Goal: Task Accomplishment & Management: Manage account settings

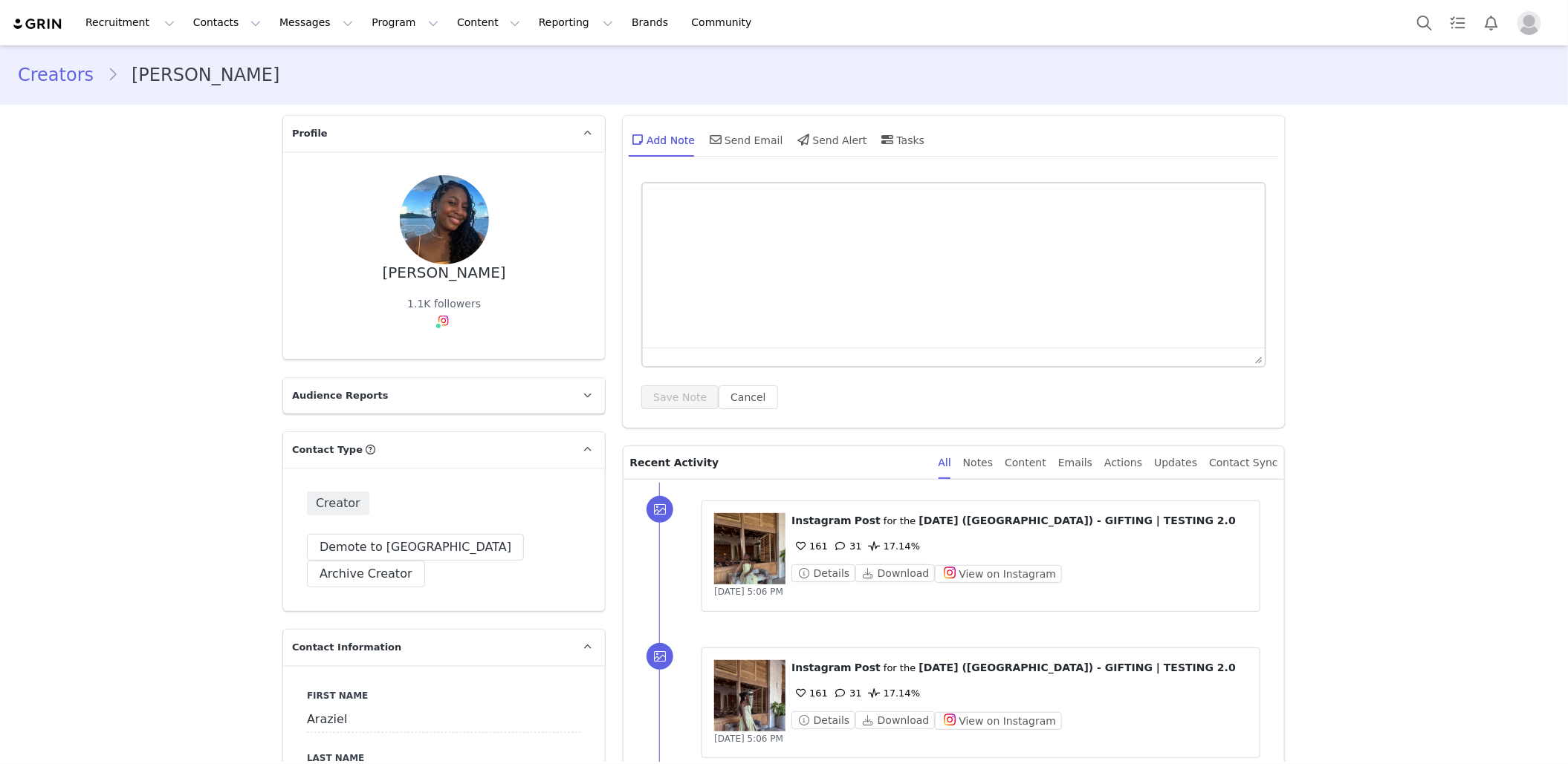
type input "+1 ([GEOGRAPHIC_DATA])"
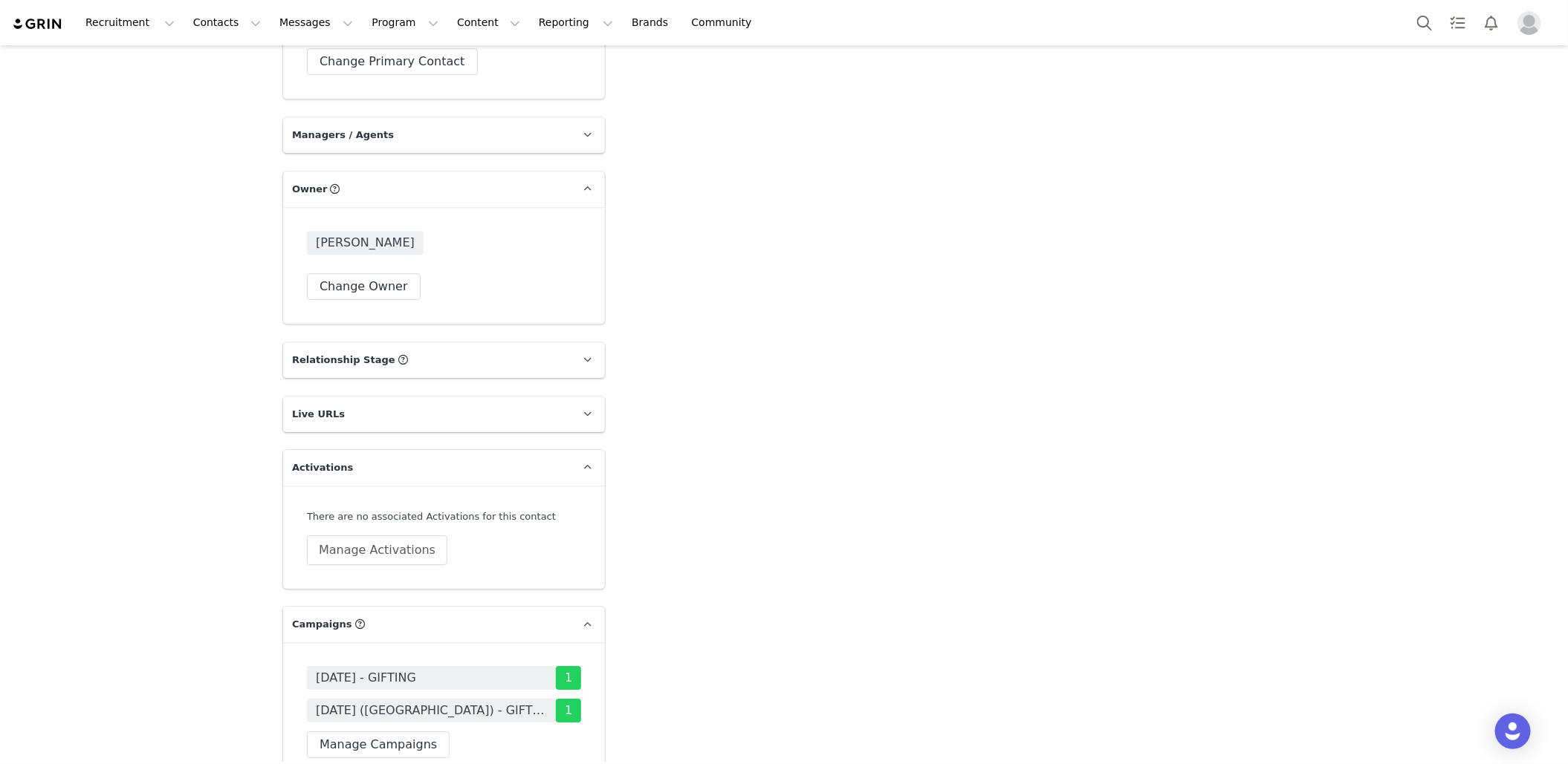
scroll to position [2656, 0]
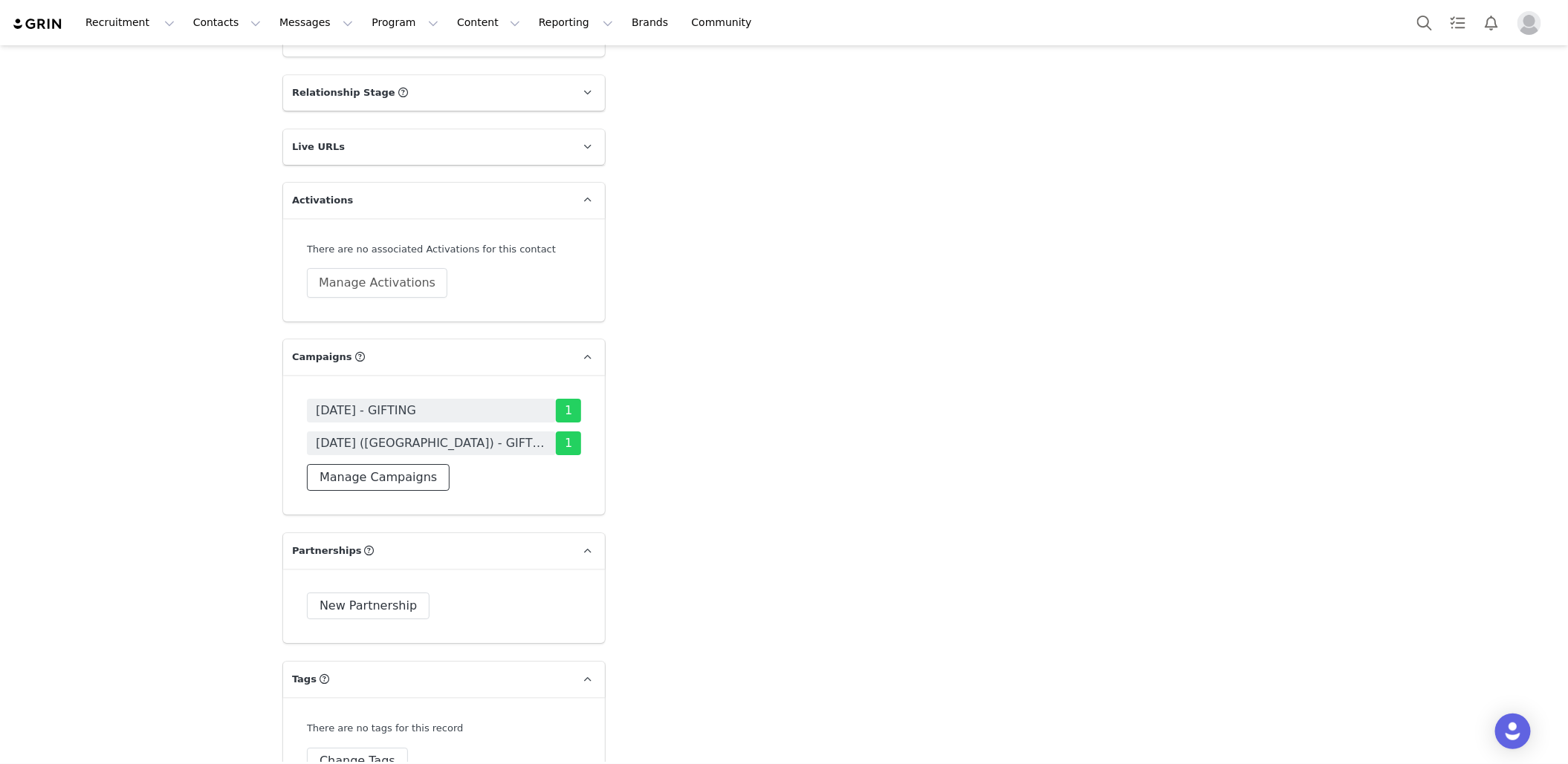
click at [398, 464] on button "Manage Campaigns" at bounding box center [377, 477] width 142 height 27
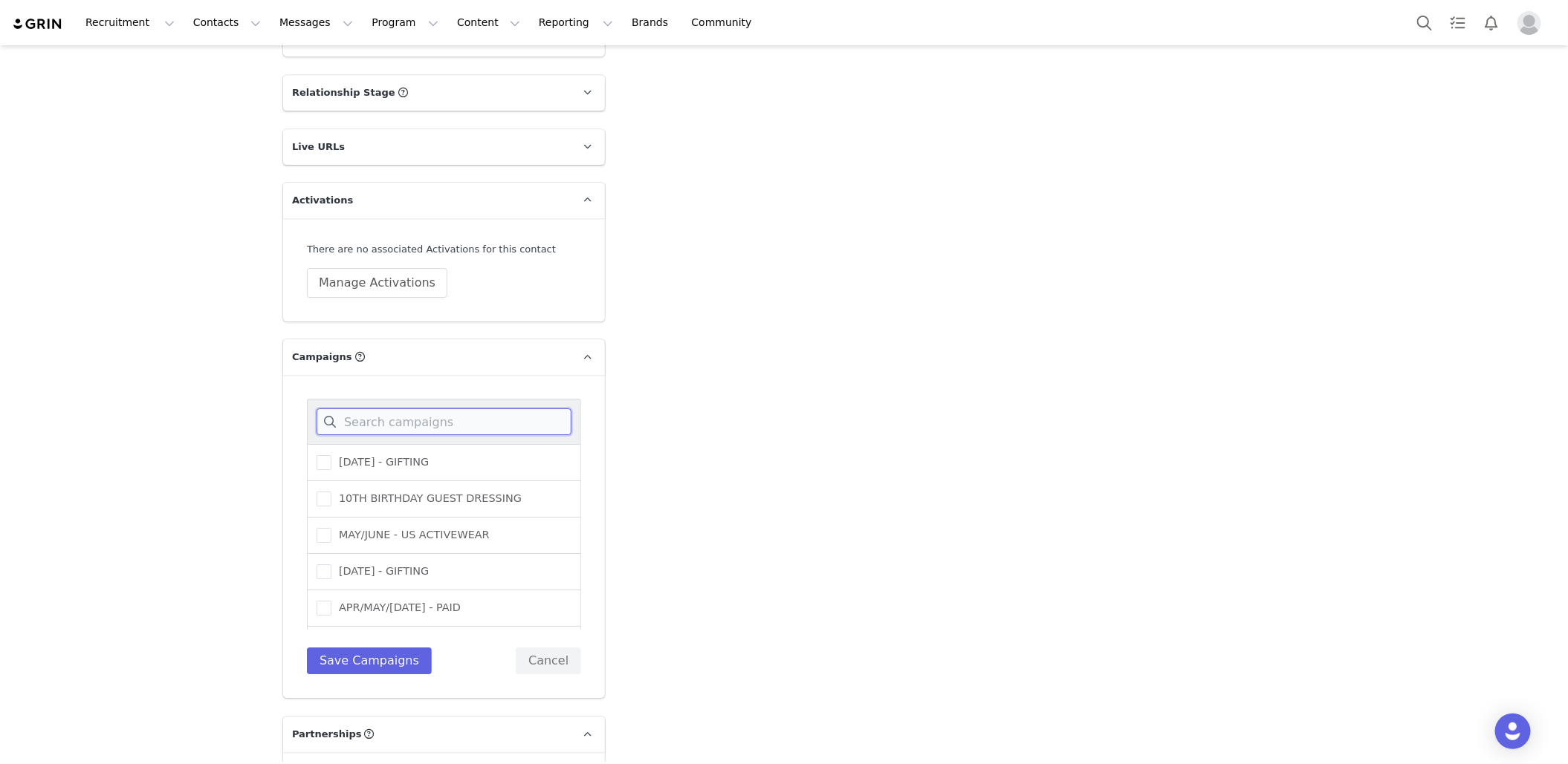
click at [460, 408] on input at bounding box center [443, 421] width 255 height 27
type input "sept"
click at [442, 497] on span "[DATE] ([GEOGRAPHIC_DATA]) - GIFTING" at bounding box center [442, 503] width 221 height 14
click at [331, 497] on input "[DATE] ([GEOGRAPHIC_DATA]) - GIFTING" at bounding box center [331, 497] width 0 height 0
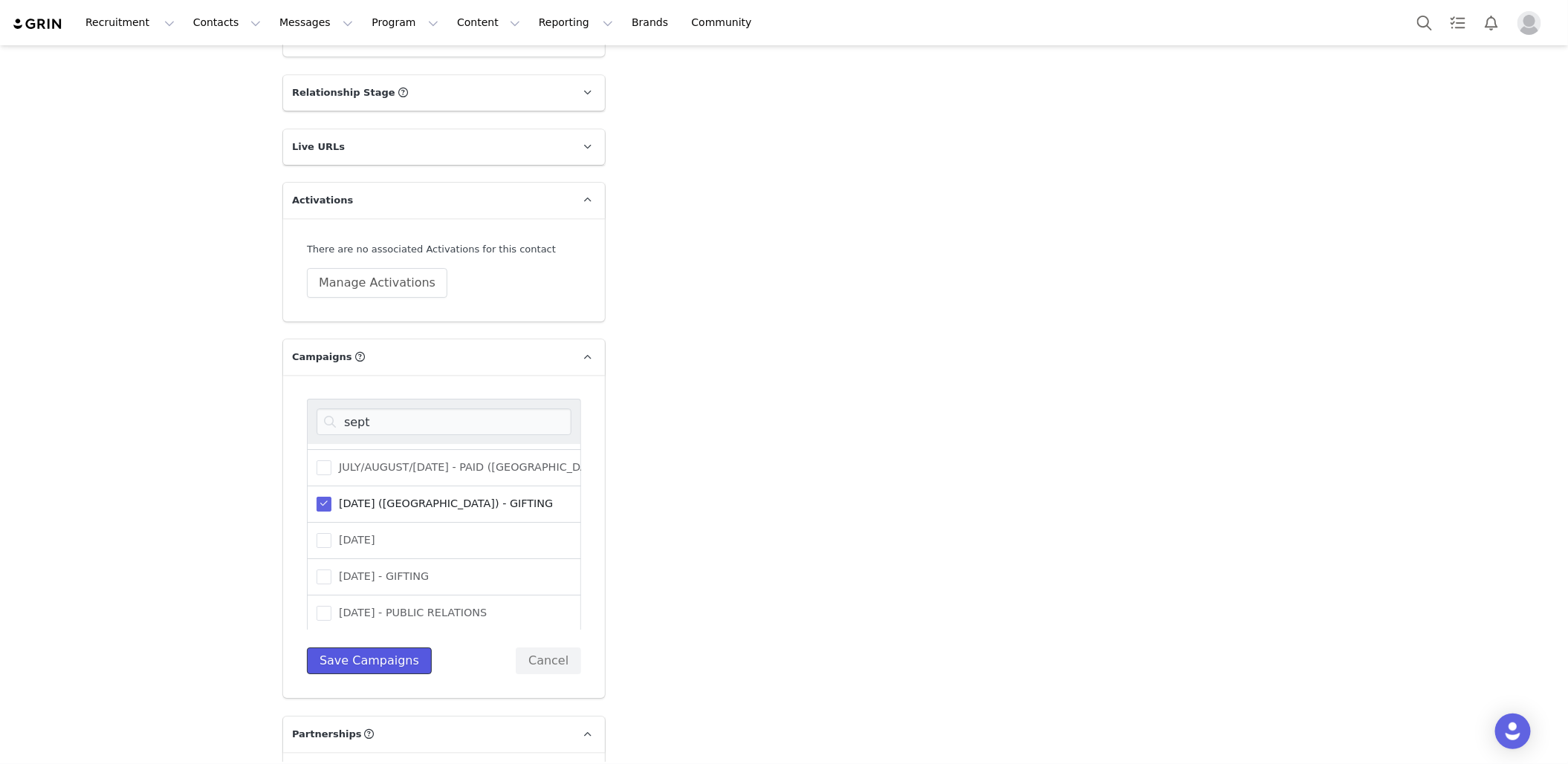
click at [390, 648] on button "Save Campaigns" at bounding box center [368, 661] width 124 height 27
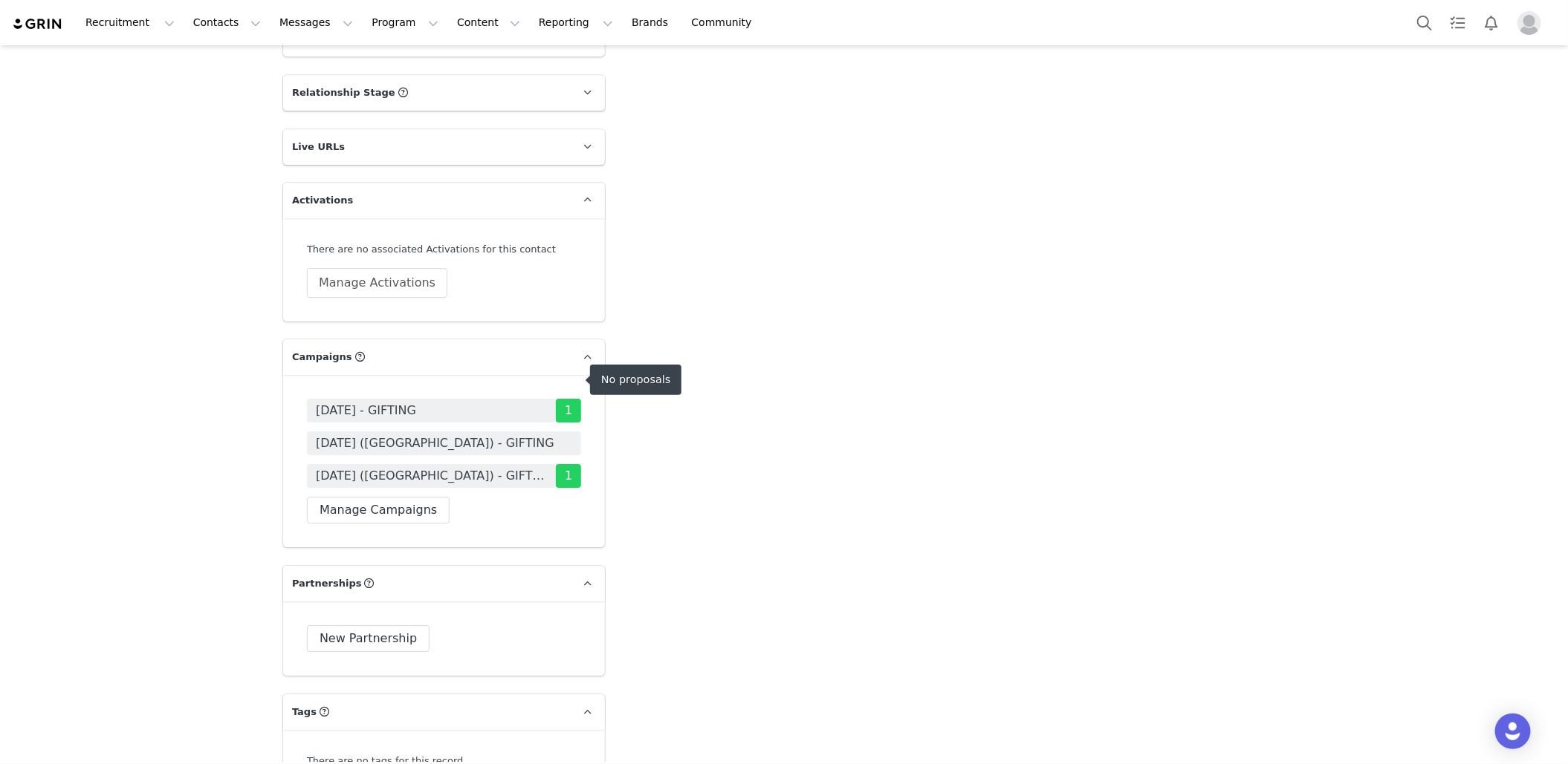
click at [517, 432] on span "[DATE] ([GEOGRAPHIC_DATA]) - GIFTING" at bounding box center [443, 443] width 274 height 24
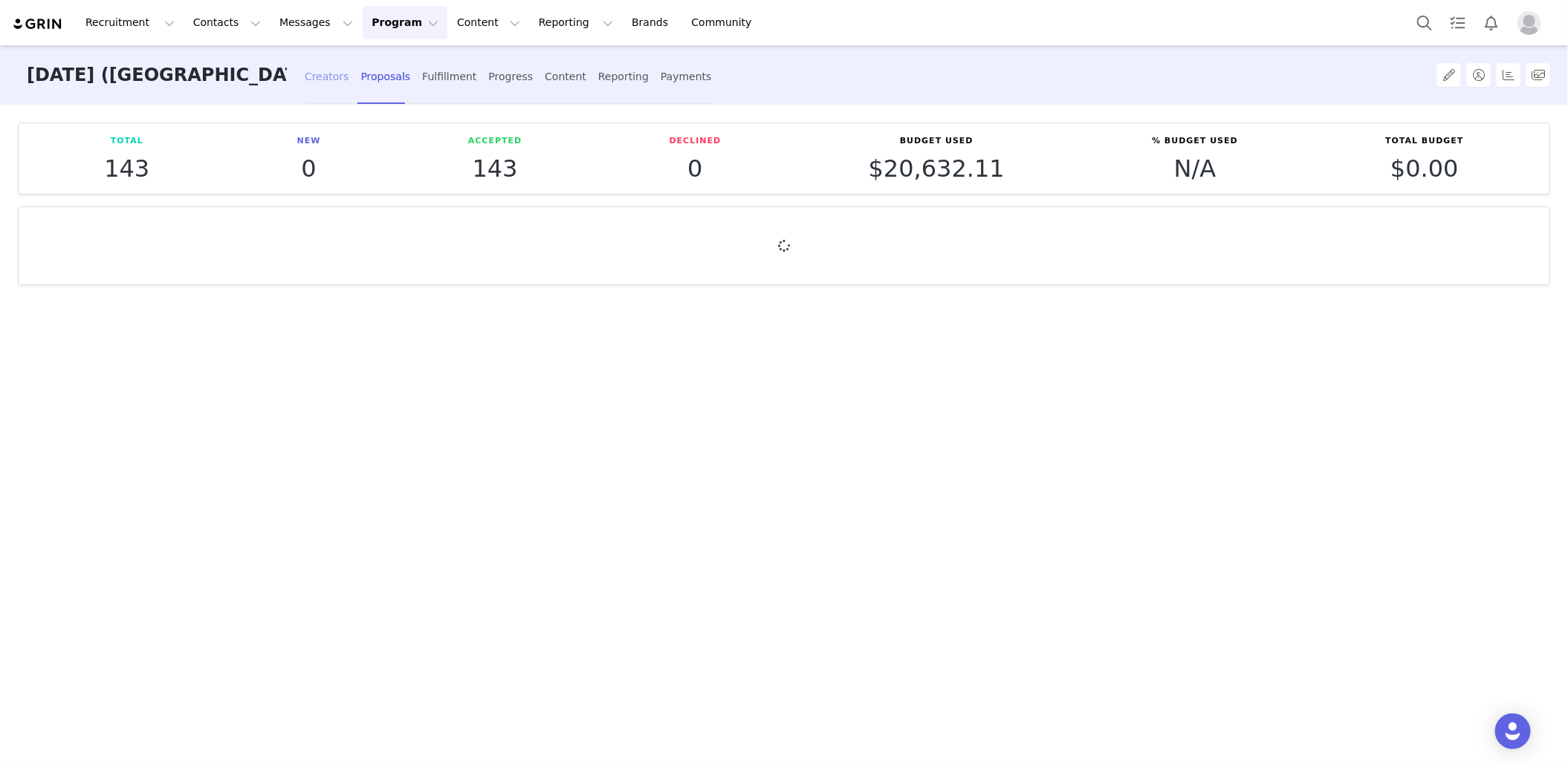
click at [331, 86] on div "Creators" at bounding box center [327, 76] width 45 height 39
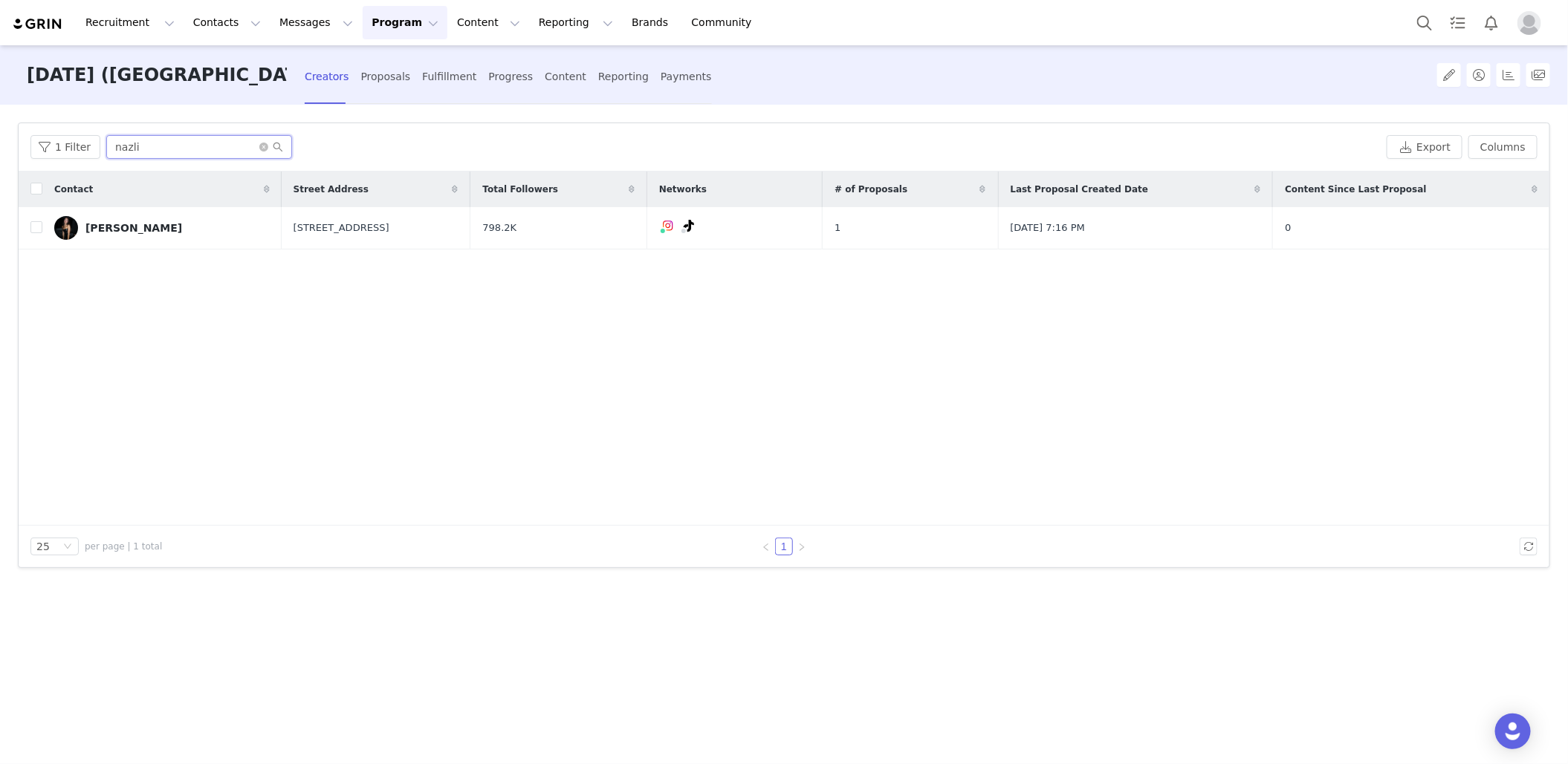
click at [176, 145] on input "nazli" at bounding box center [199, 146] width 185 height 24
click at [177, 145] on input "nazli" at bounding box center [199, 146] width 185 height 24
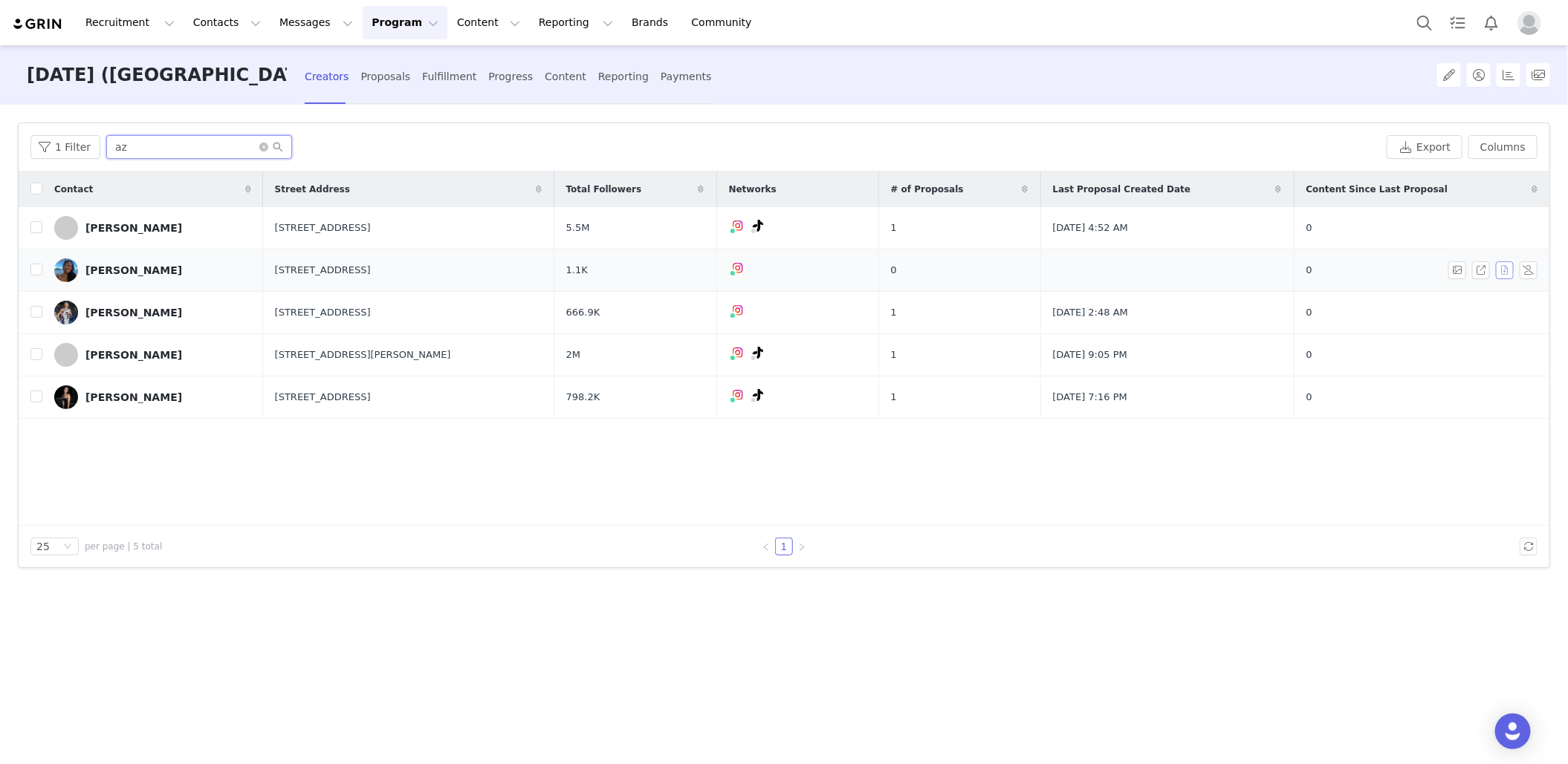
type input "az"
click at [1507, 267] on button "button" at bounding box center [1505, 271] width 18 height 18
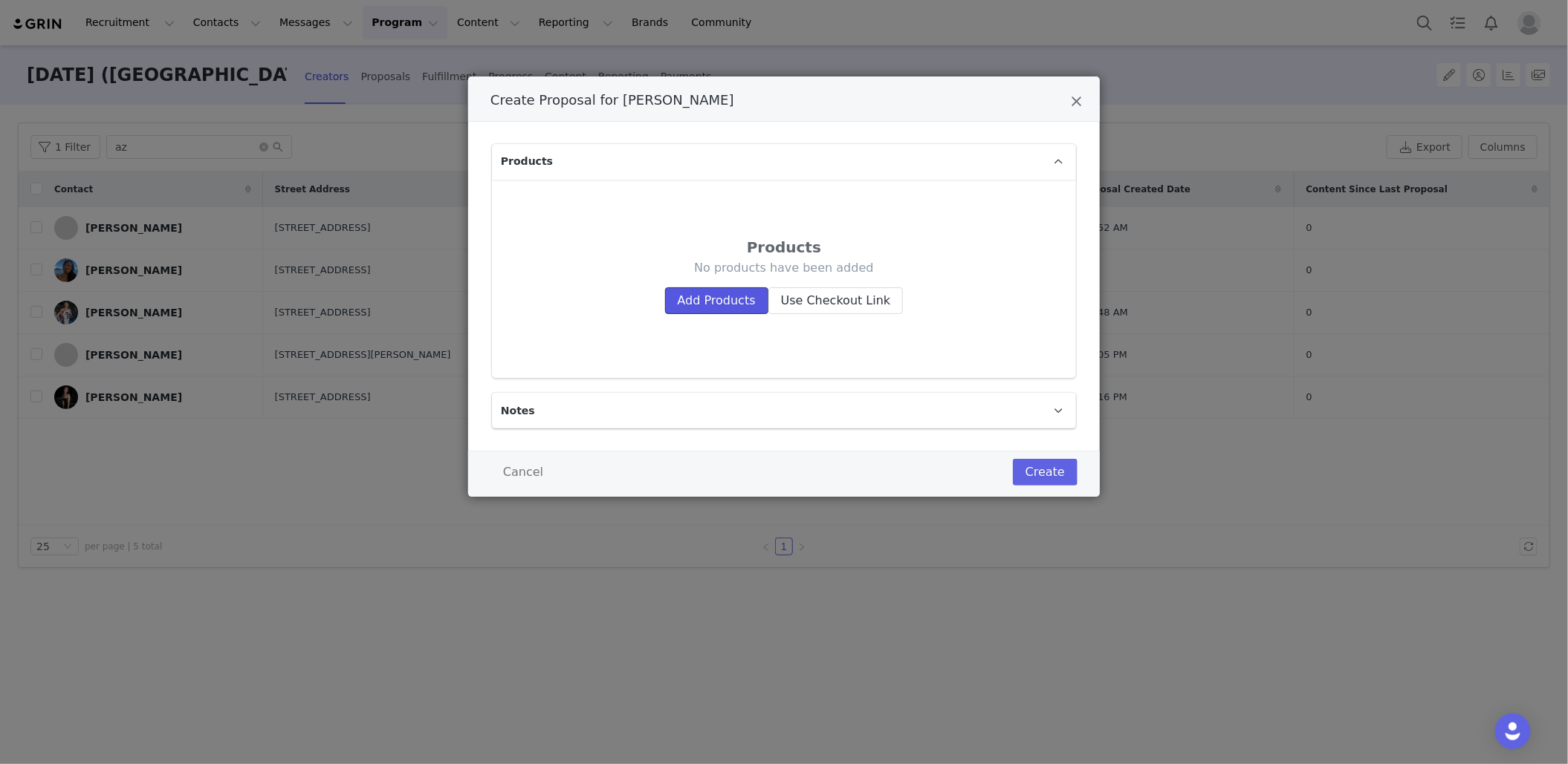
click at [744, 313] on button "Add Products" at bounding box center [716, 301] width 103 height 27
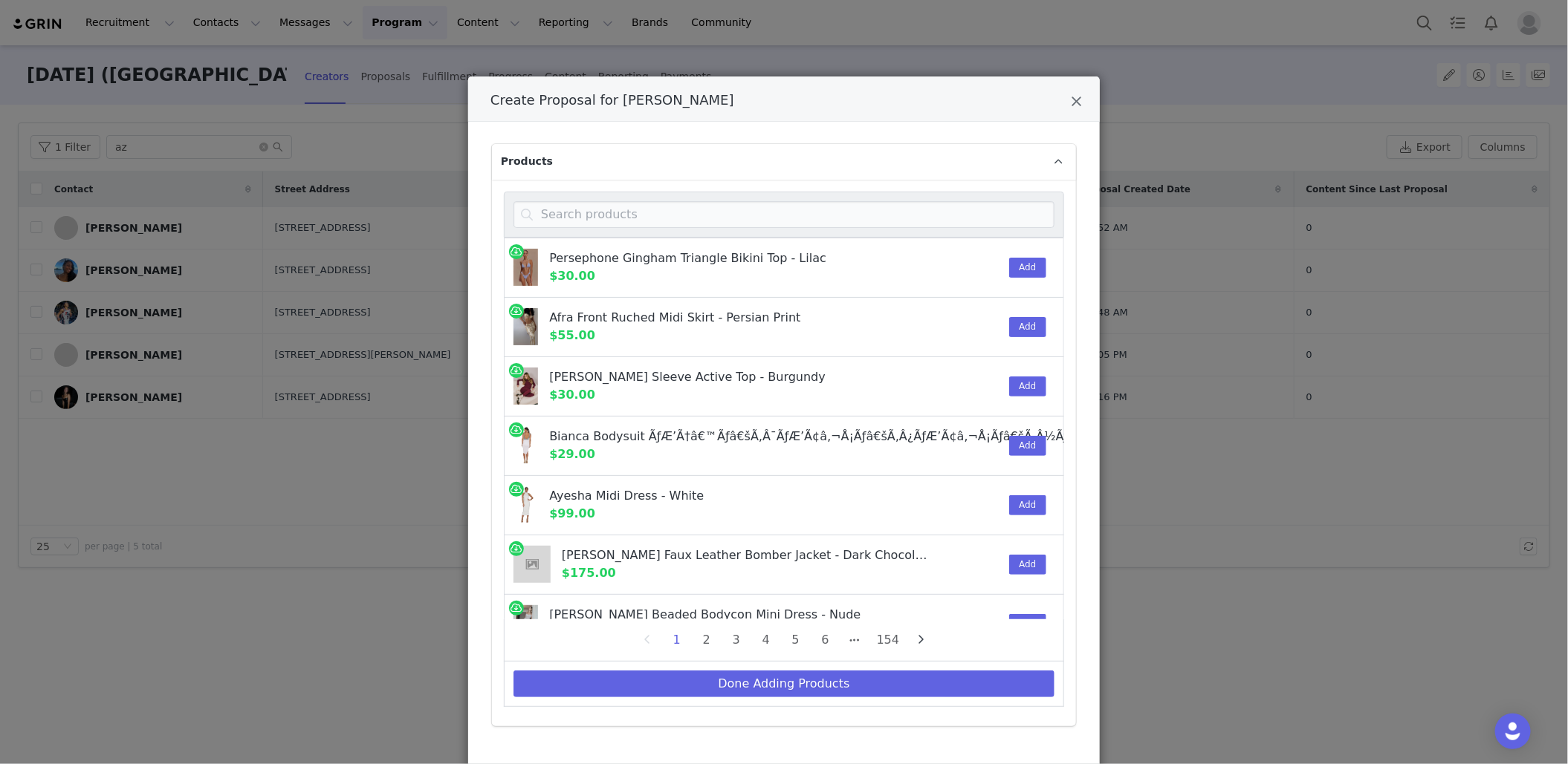
click at [725, 228] on div "Create Proposal for Araziel Jackson" at bounding box center [783, 215] width 560 height 46
click at [733, 206] on input "Create Proposal for Araziel Jackson" at bounding box center [783, 215] width 541 height 27
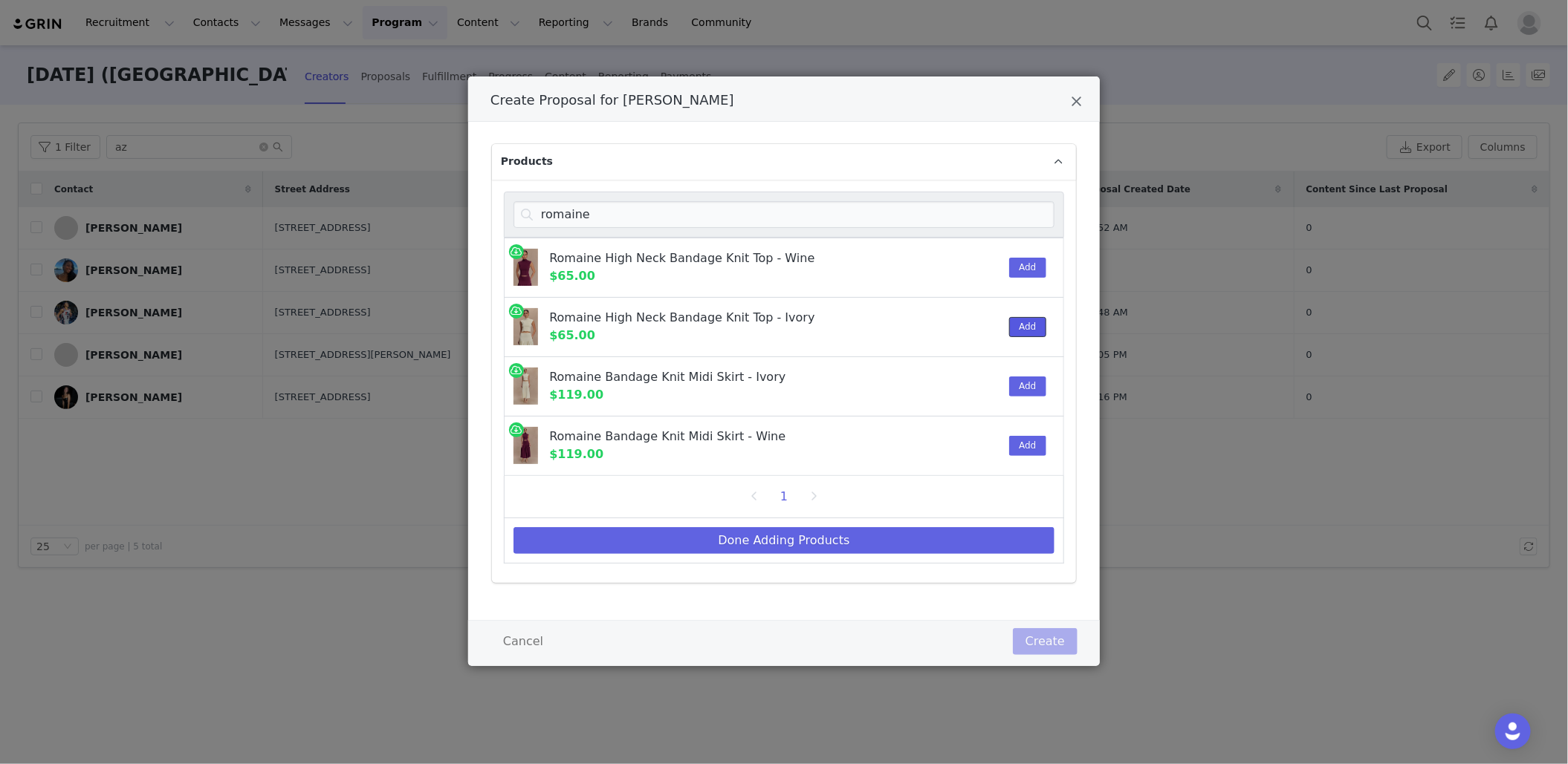
click at [1032, 323] on button "Add" at bounding box center [1027, 327] width 37 height 20
click at [1031, 372] on div "Add" at bounding box center [1023, 386] width 46 height 59
click at [1027, 385] on button "Add" at bounding box center [1027, 386] width 37 height 20
click at [693, 214] on input "romaine" at bounding box center [783, 215] width 541 height 27
click at [694, 215] on input "romaine" at bounding box center [783, 215] width 541 height 27
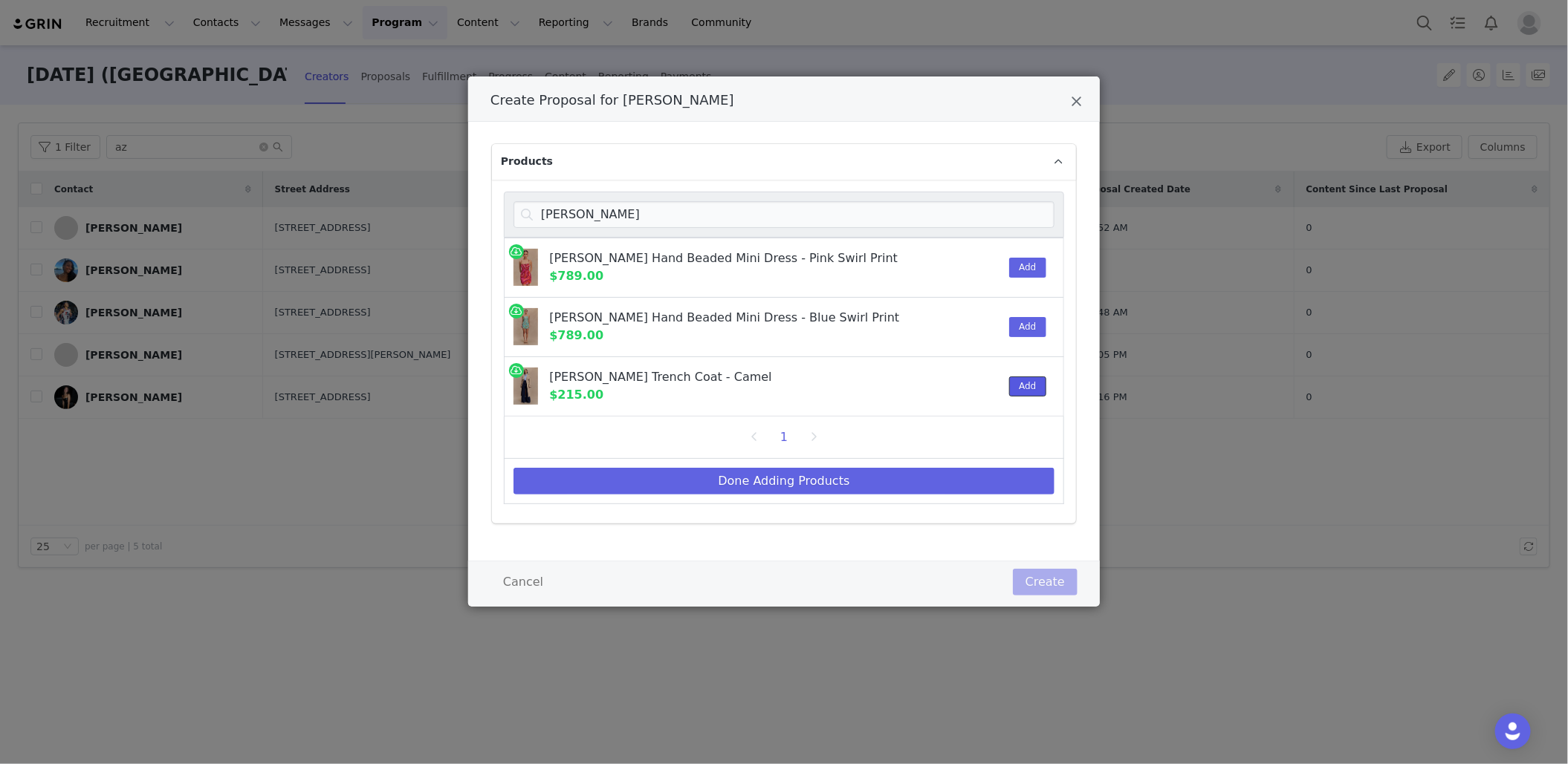
click at [1021, 384] on button "Add" at bounding box center [1027, 386] width 37 height 20
click at [792, 230] on div "[PERSON_NAME]" at bounding box center [783, 215] width 560 height 46
click at [791, 224] on input "[PERSON_NAME]" at bounding box center [783, 215] width 541 height 27
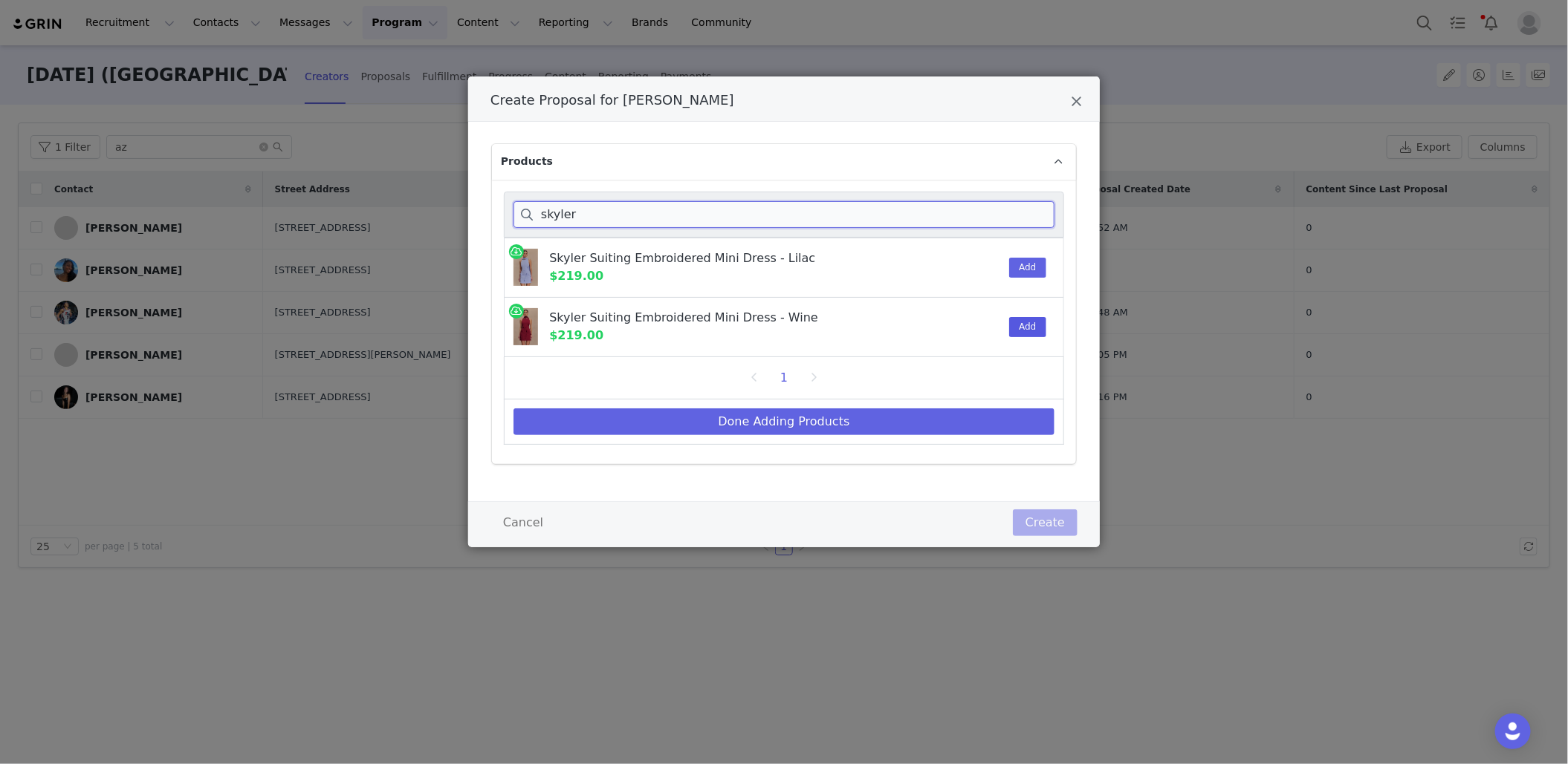
type input "skyler"
drag, startPoint x: 1039, startPoint y: 325, endPoint x: 1030, endPoint y: 330, distance: 10.3
click at [1039, 326] on button "Add" at bounding box center [1027, 327] width 37 height 20
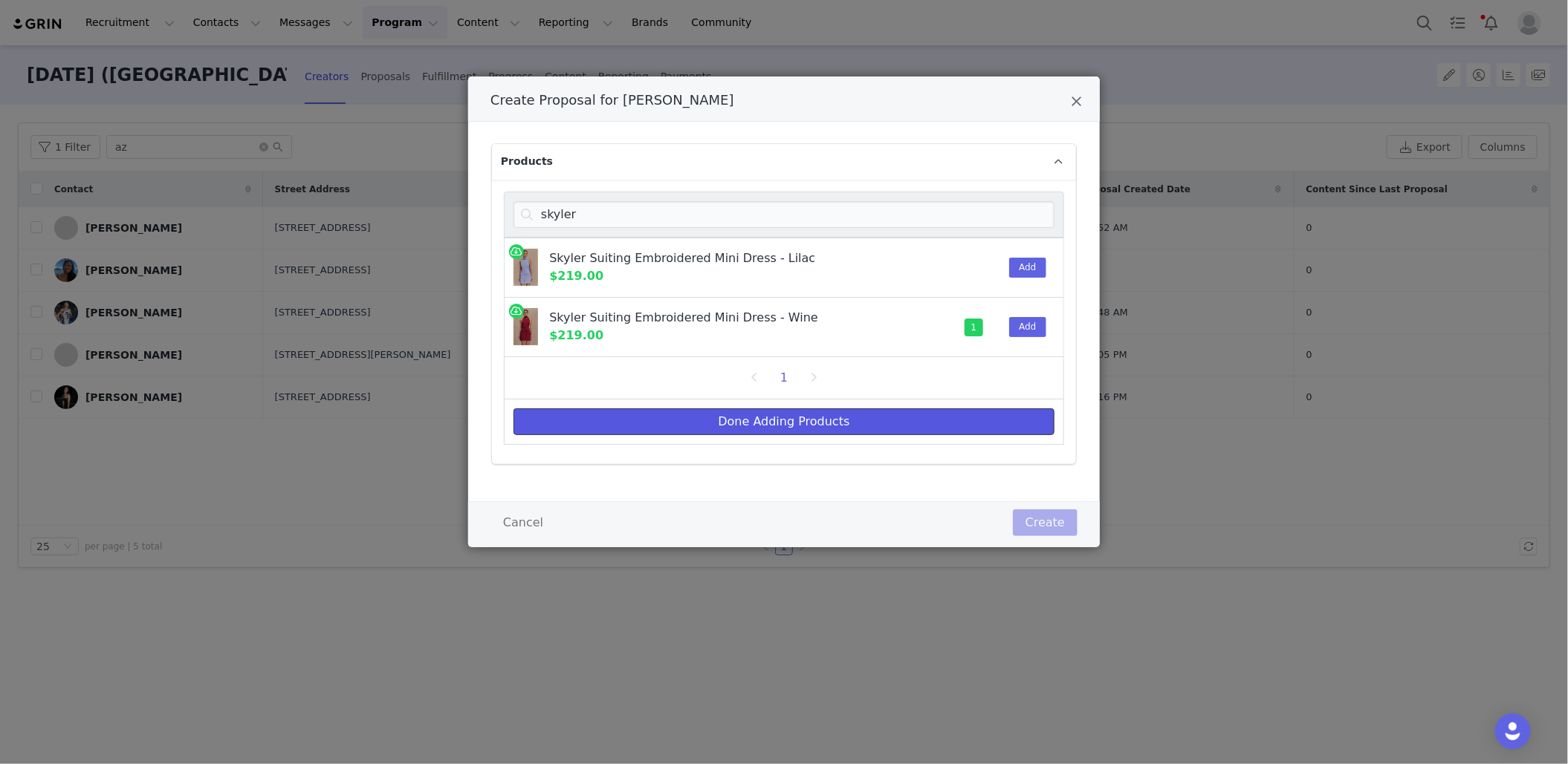
click at [904, 419] on button "Done Adding Products" at bounding box center [783, 421] width 541 height 27
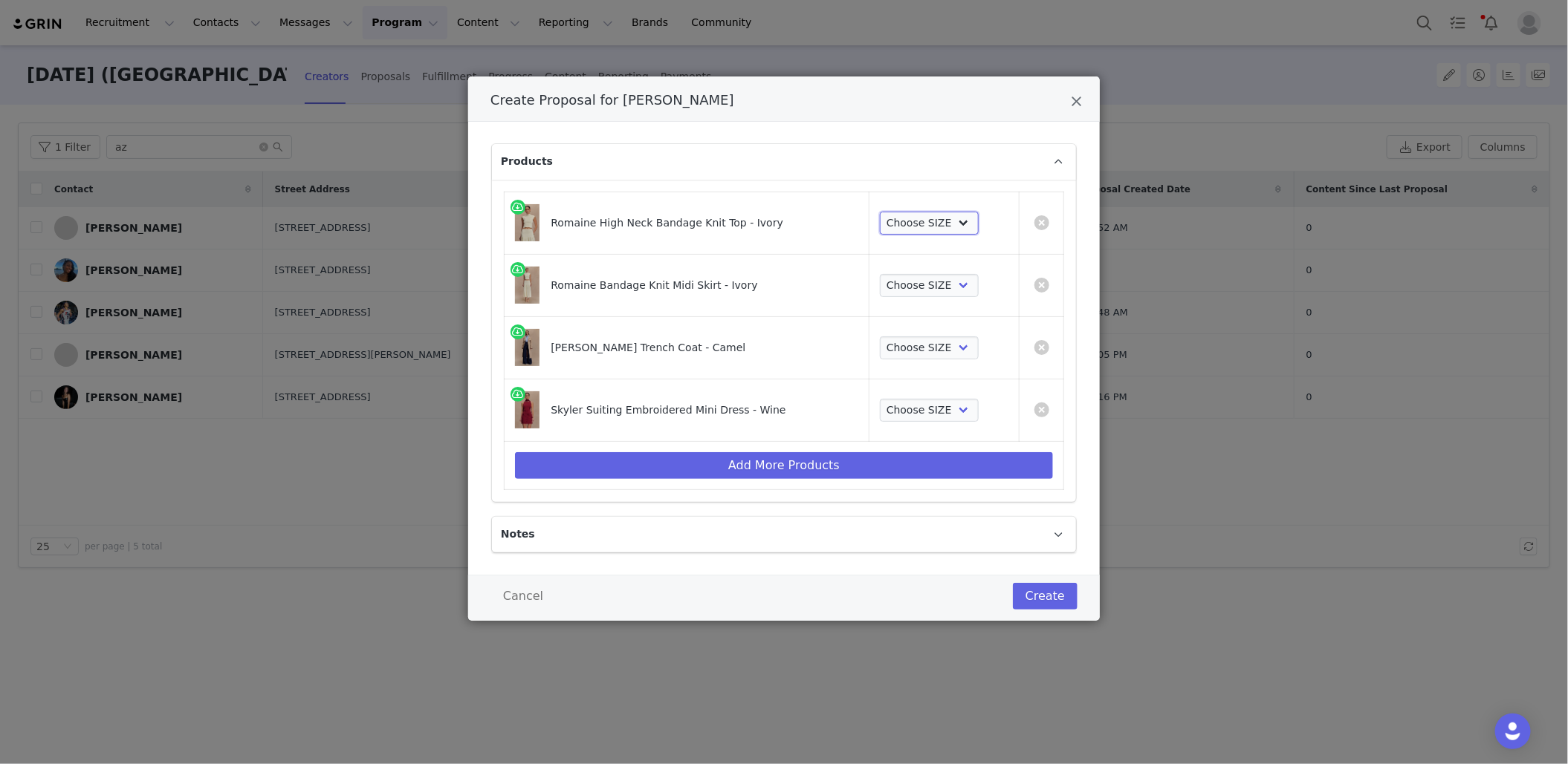
click at [921, 219] on select "Choose SIZE XXS XS S M L XL XXL 3XL" at bounding box center [930, 223] width 99 height 24
select select "27973362"
click at [880, 211] on select "Choose SIZE XXS XS S M L XL XXL 3XL" at bounding box center [930, 223] width 99 height 24
click at [926, 289] on select "Choose SIZE XXS XS S M L XL XXL 3XL" at bounding box center [930, 285] width 99 height 24
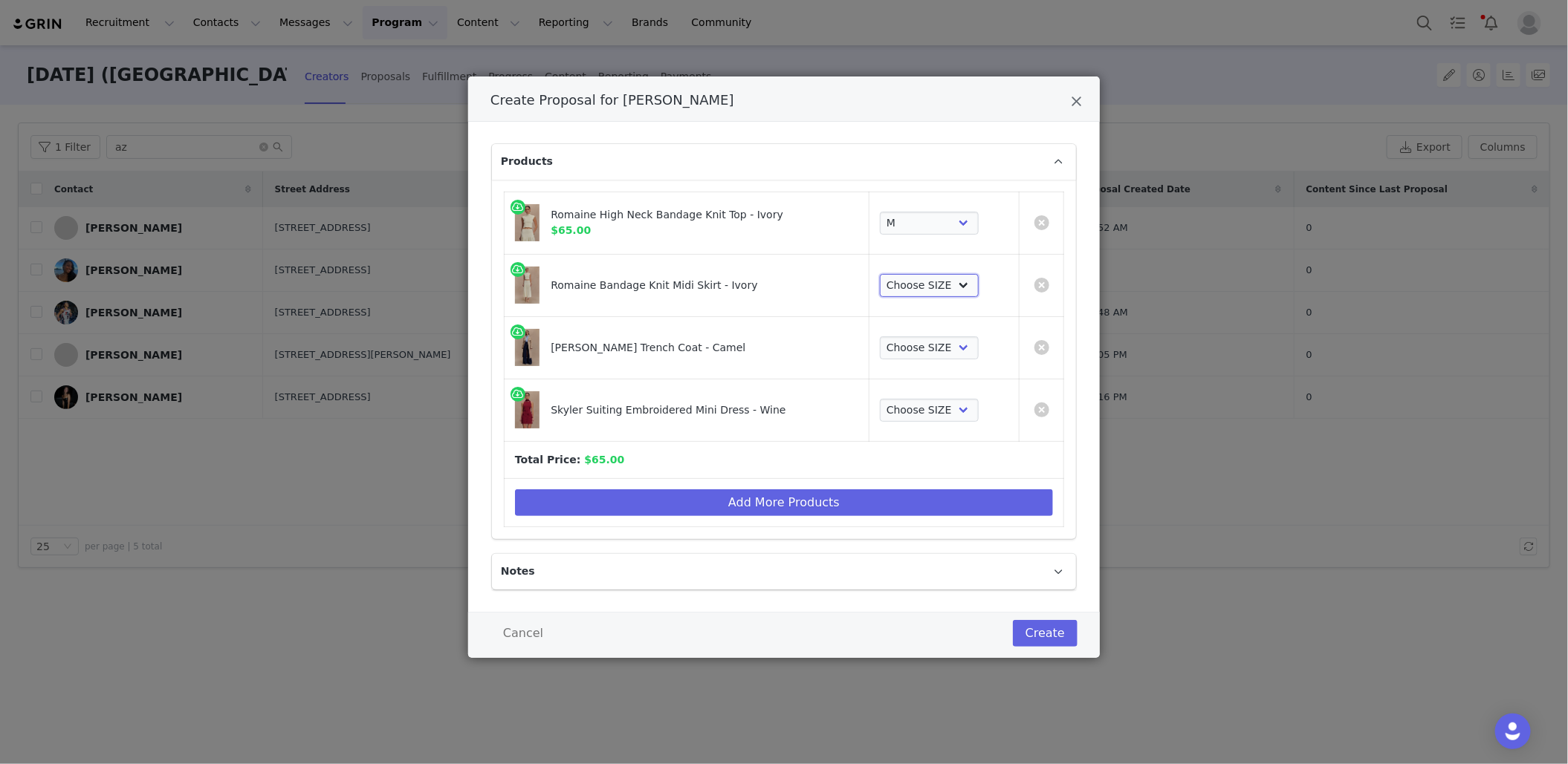
select select "27973338"
click at [880, 274] on select "Choose SIZE XXS XS S M L XL XXL 3XL" at bounding box center [930, 285] width 99 height 24
click at [934, 354] on select "Choose SIZE XXS XS S M L XL XXL 3XL" at bounding box center [930, 348] width 99 height 24
select select "28206392"
click at [880, 336] on select "Choose SIZE XXS XS S M L XL XXL 3XL" at bounding box center [930, 348] width 99 height 24
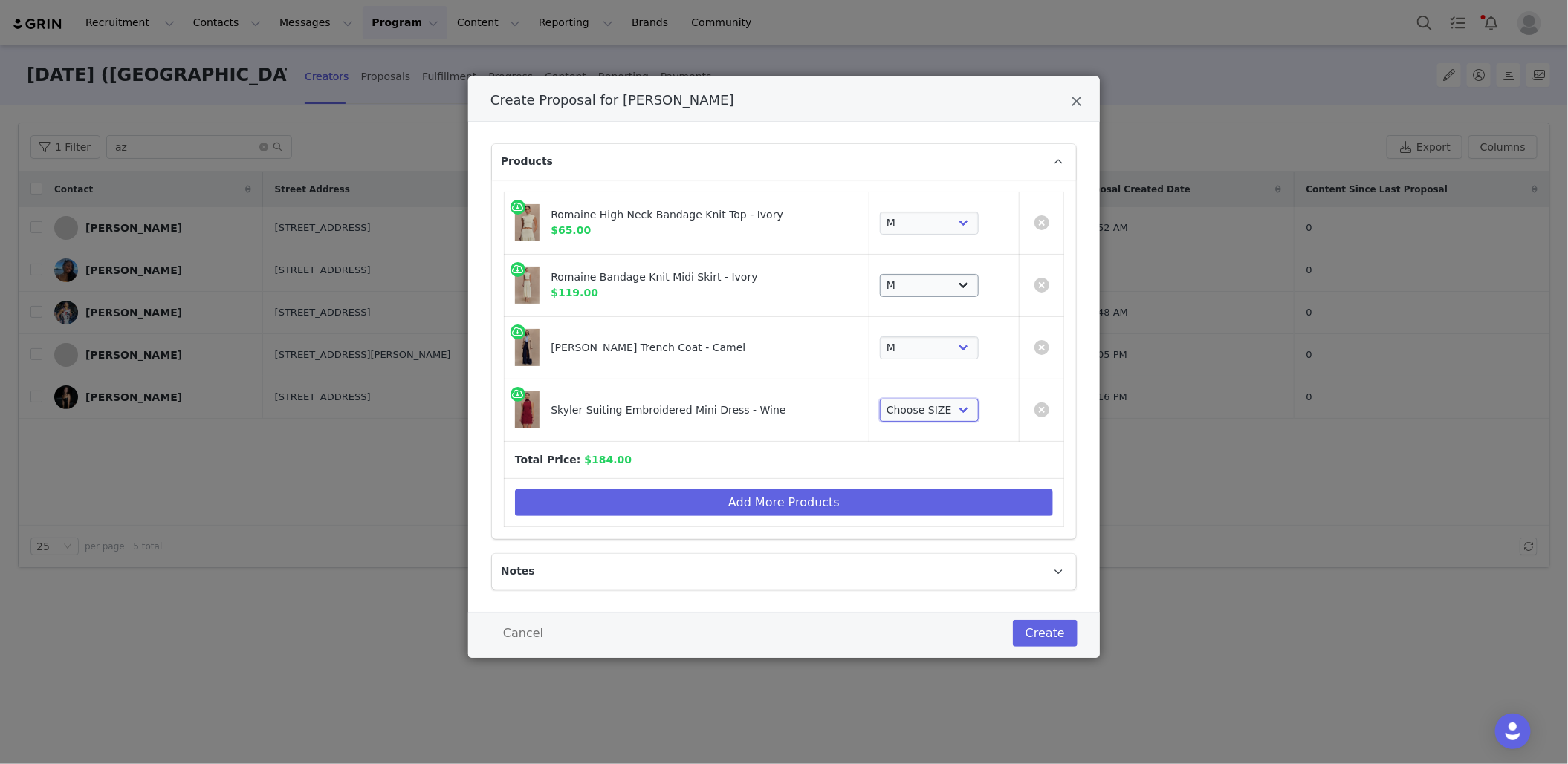
click at [934, 413] on select "Choose SIZE XXS XS S M L XL XXL 3XL" at bounding box center [930, 410] width 99 height 24
select select "28127248"
click at [880, 399] on select "Choose SIZE XXS XS S M L XL XXL 3XL" at bounding box center [930, 410] width 99 height 24
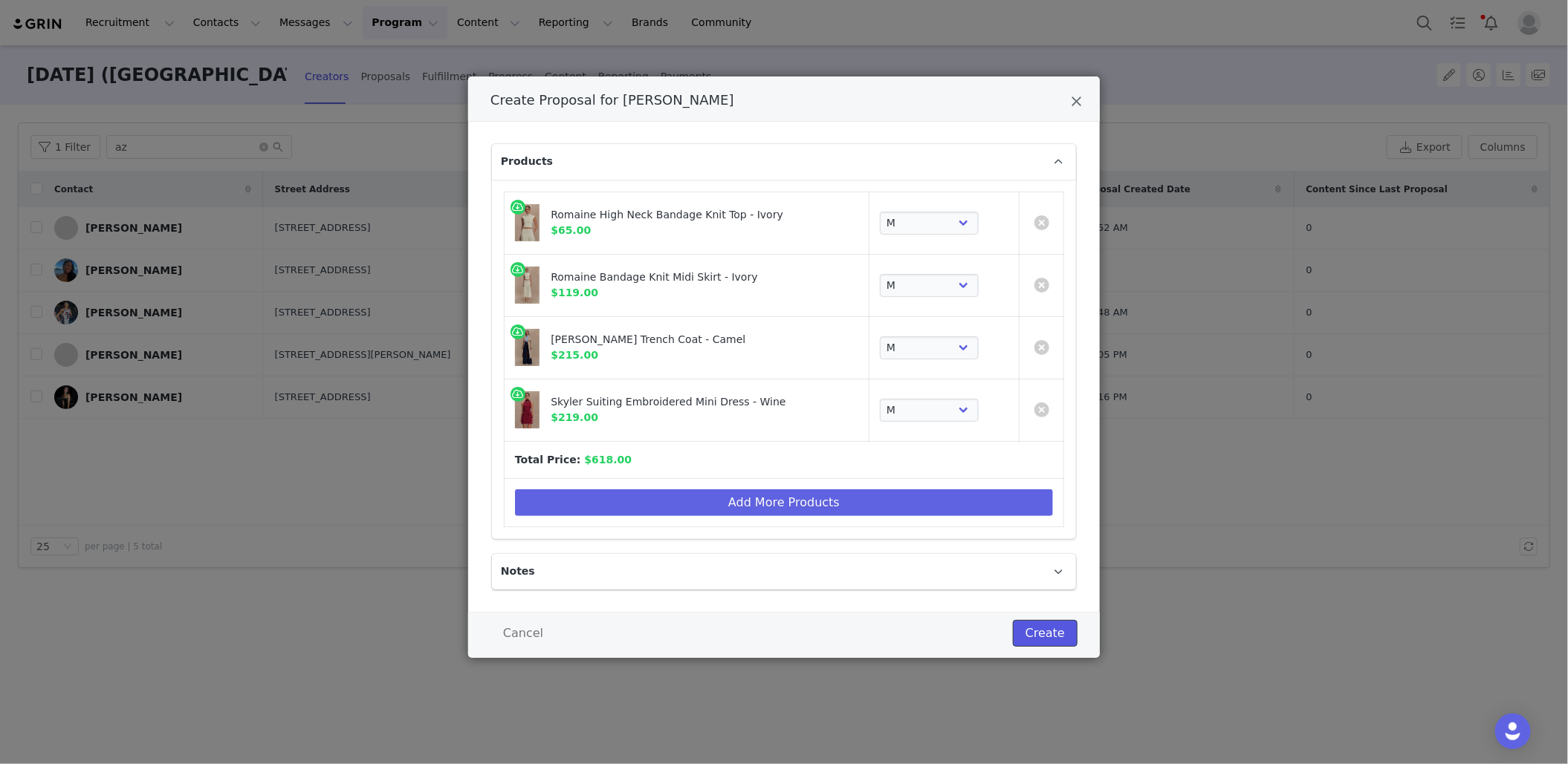
click at [1043, 630] on button "Create" at bounding box center [1044, 633] width 64 height 27
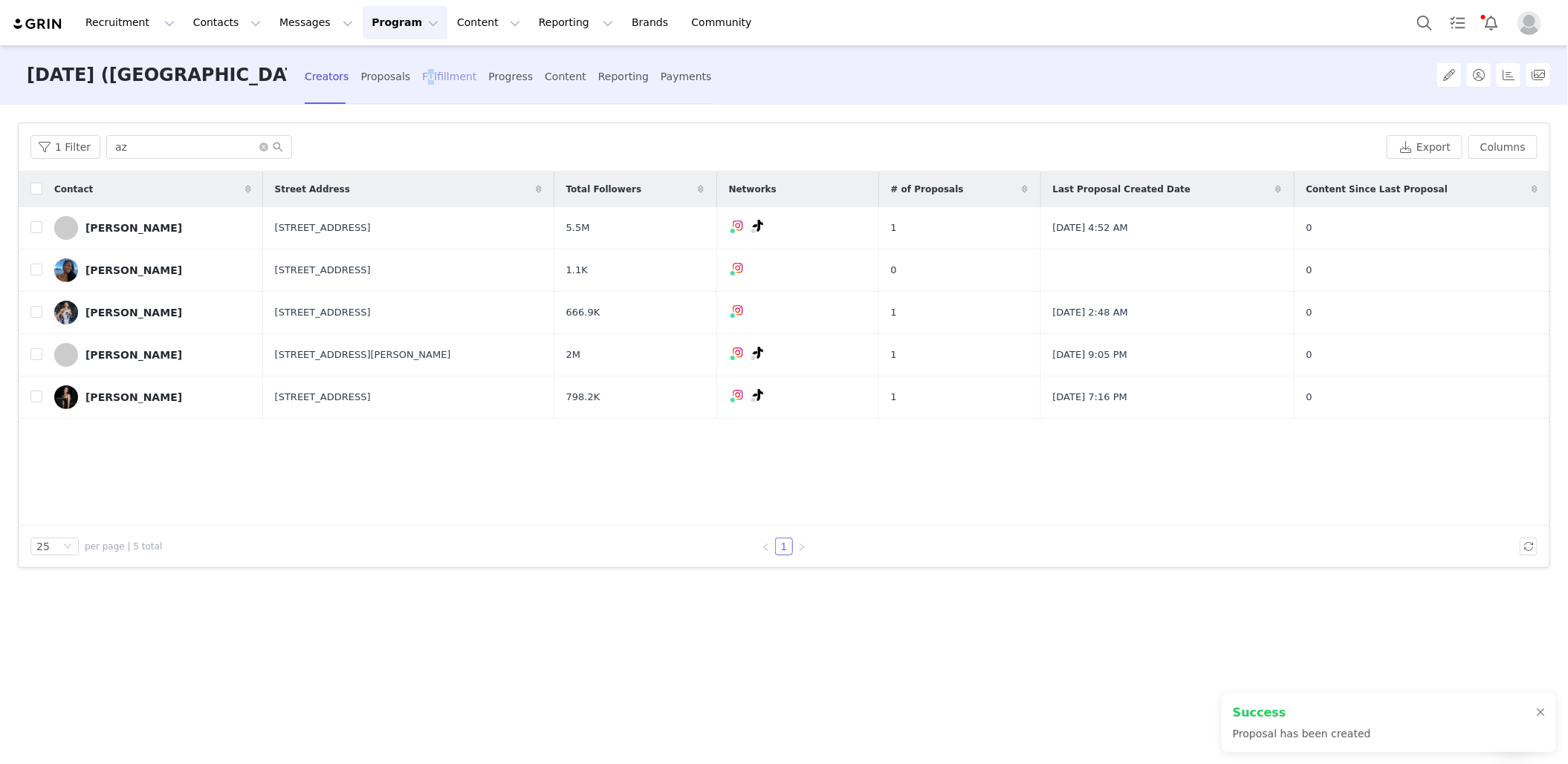
click at [425, 81] on div "Fulfillment" at bounding box center [449, 76] width 54 height 39
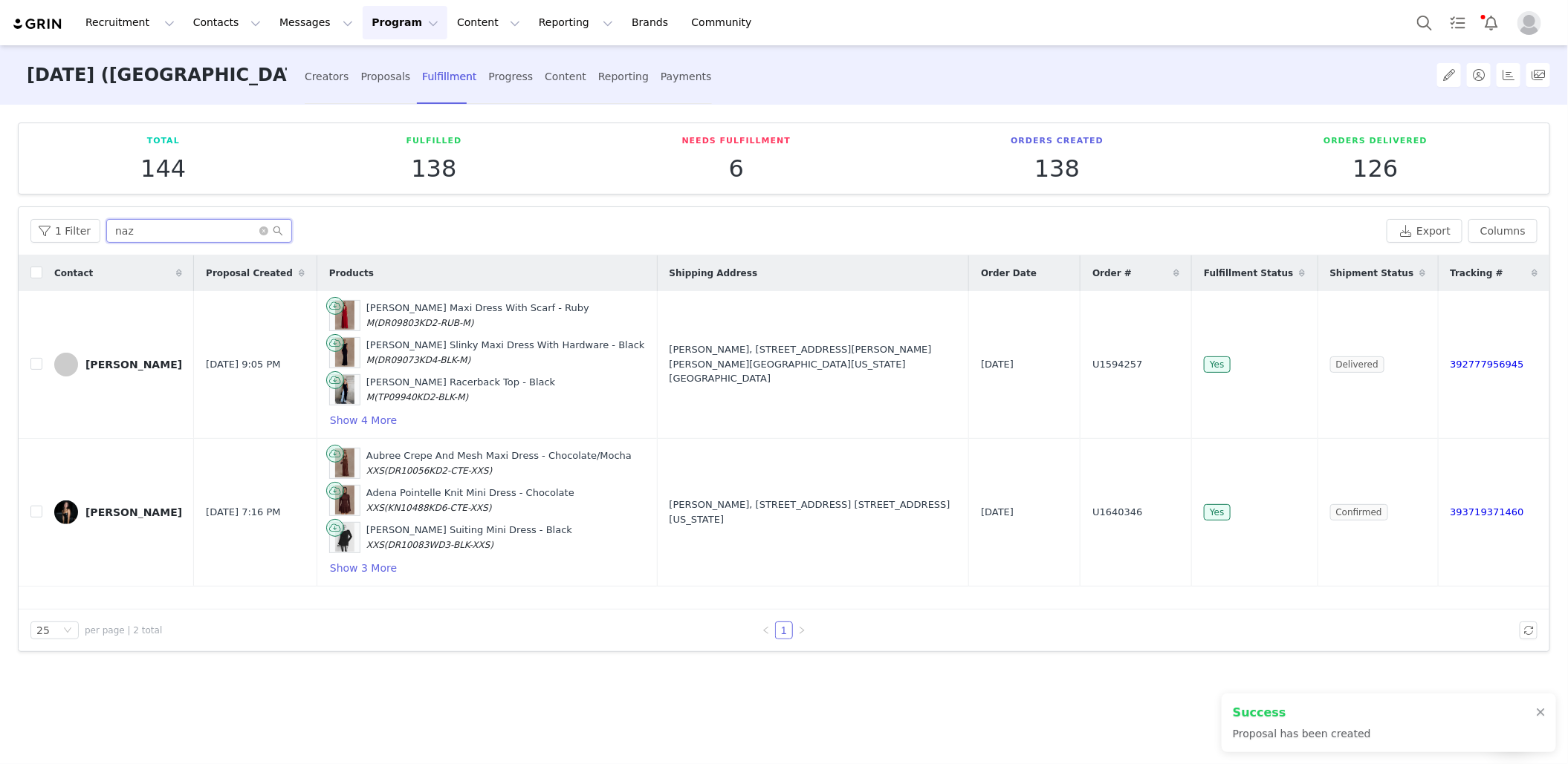
click at [158, 232] on input "naz" at bounding box center [199, 230] width 185 height 24
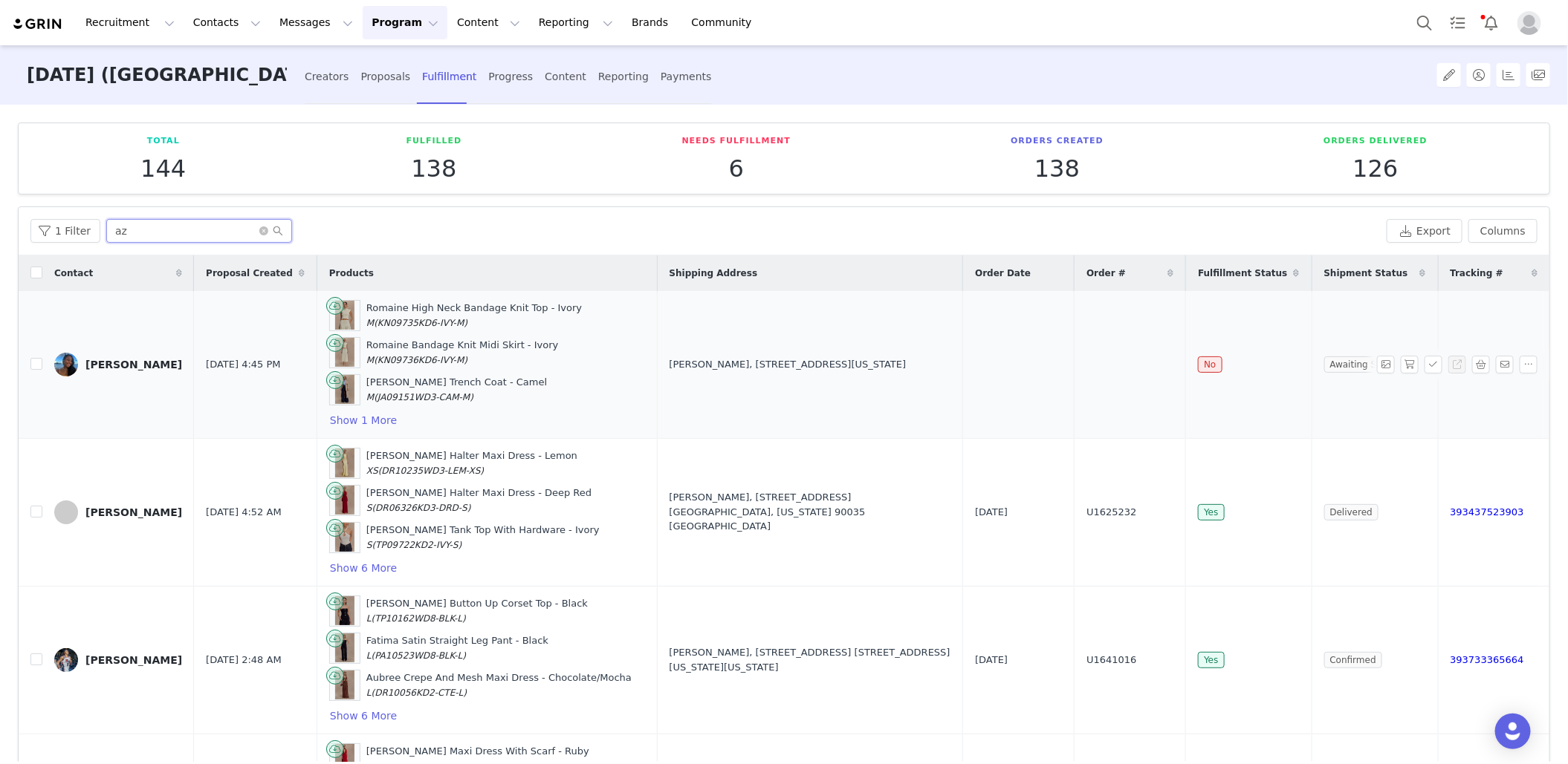
type input "az"
click at [1409, 364] on button "button" at bounding box center [1409, 365] width 18 height 18
click at [1439, 365] on button "button" at bounding box center [1433, 365] width 18 height 18
